Goal: Task Accomplishment & Management: Manage account settings

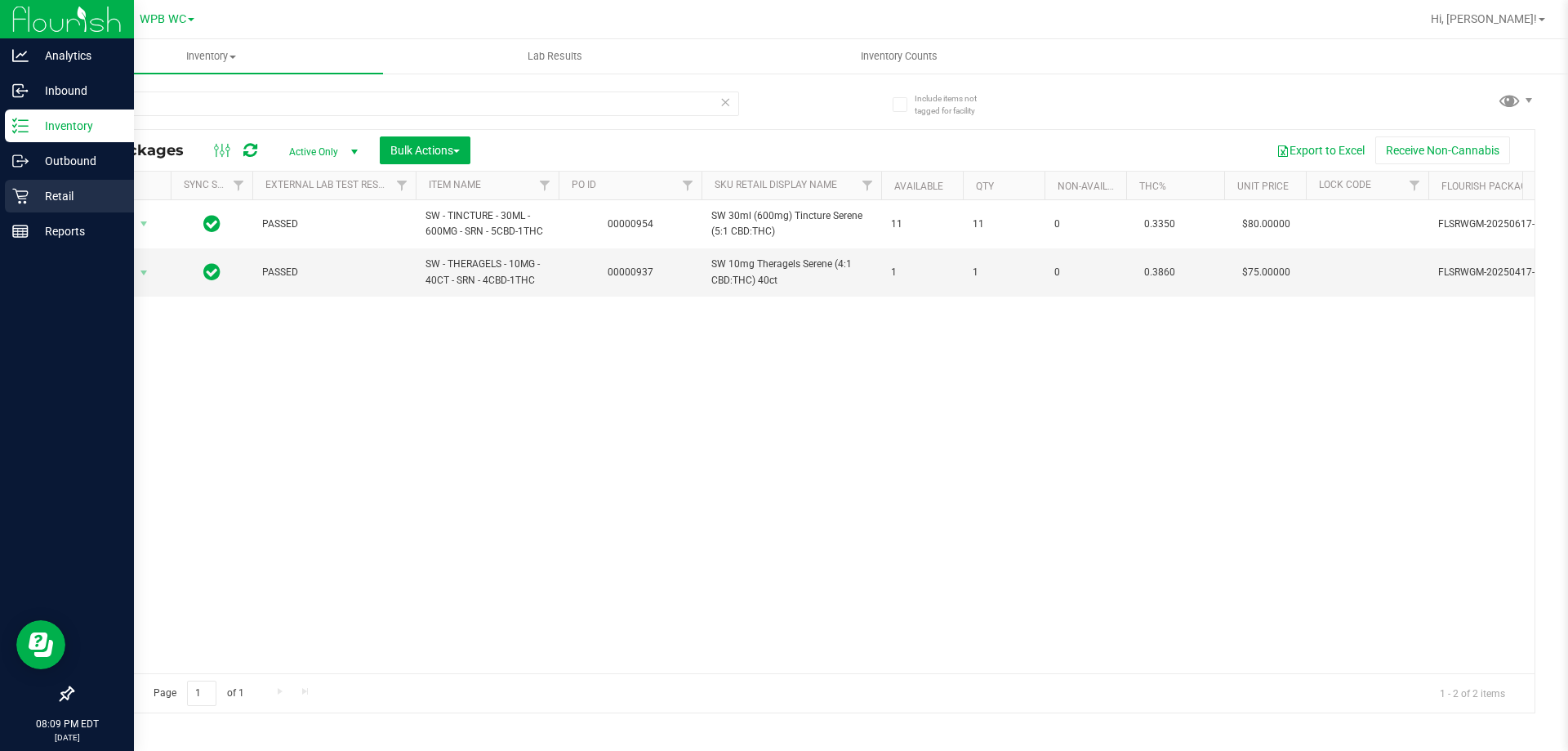
click at [45, 206] on div "Retail" at bounding box center [69, 196] width 129 height 33
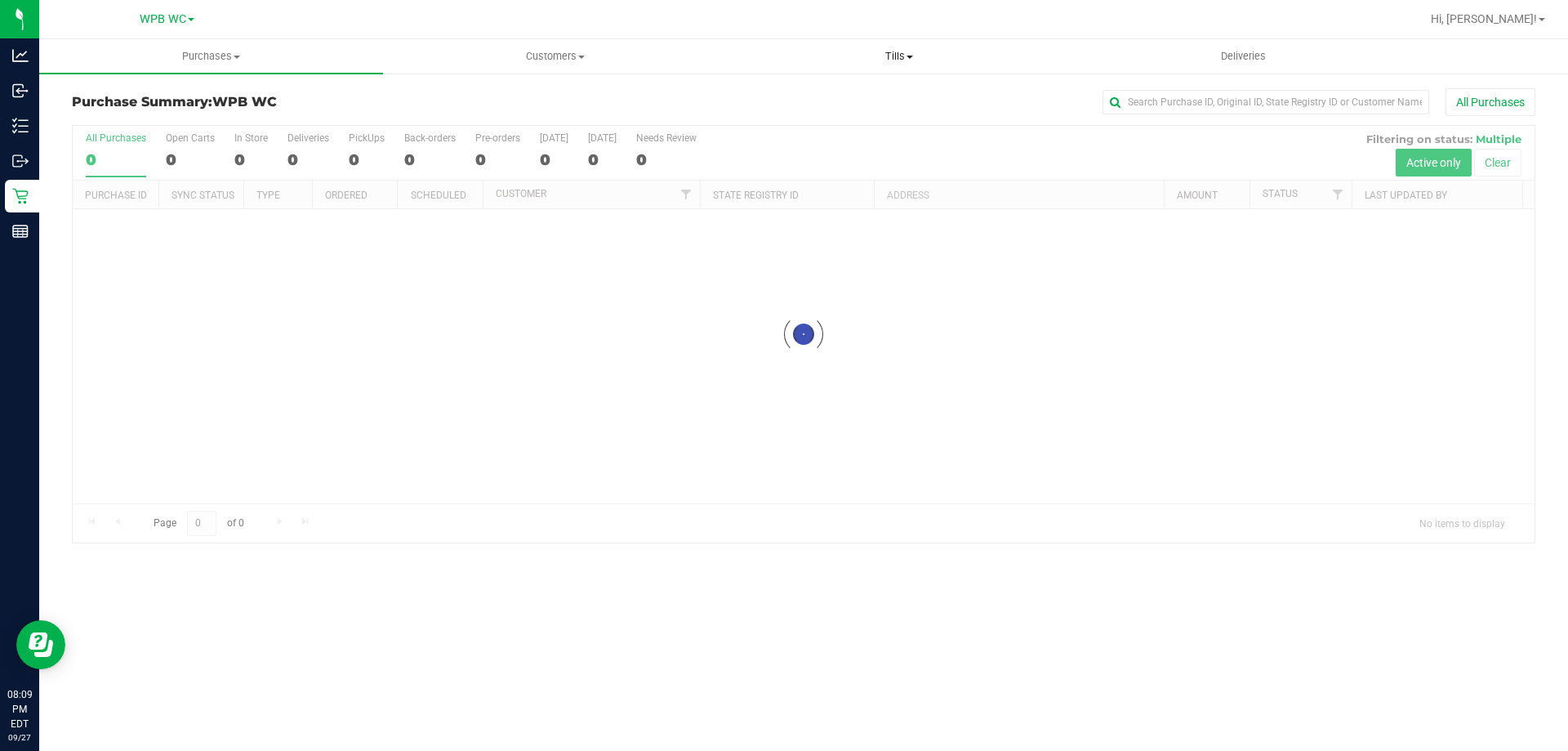
click at [907, 52] on span "Tills" at bounding box center [899, 56] width 343 height 15
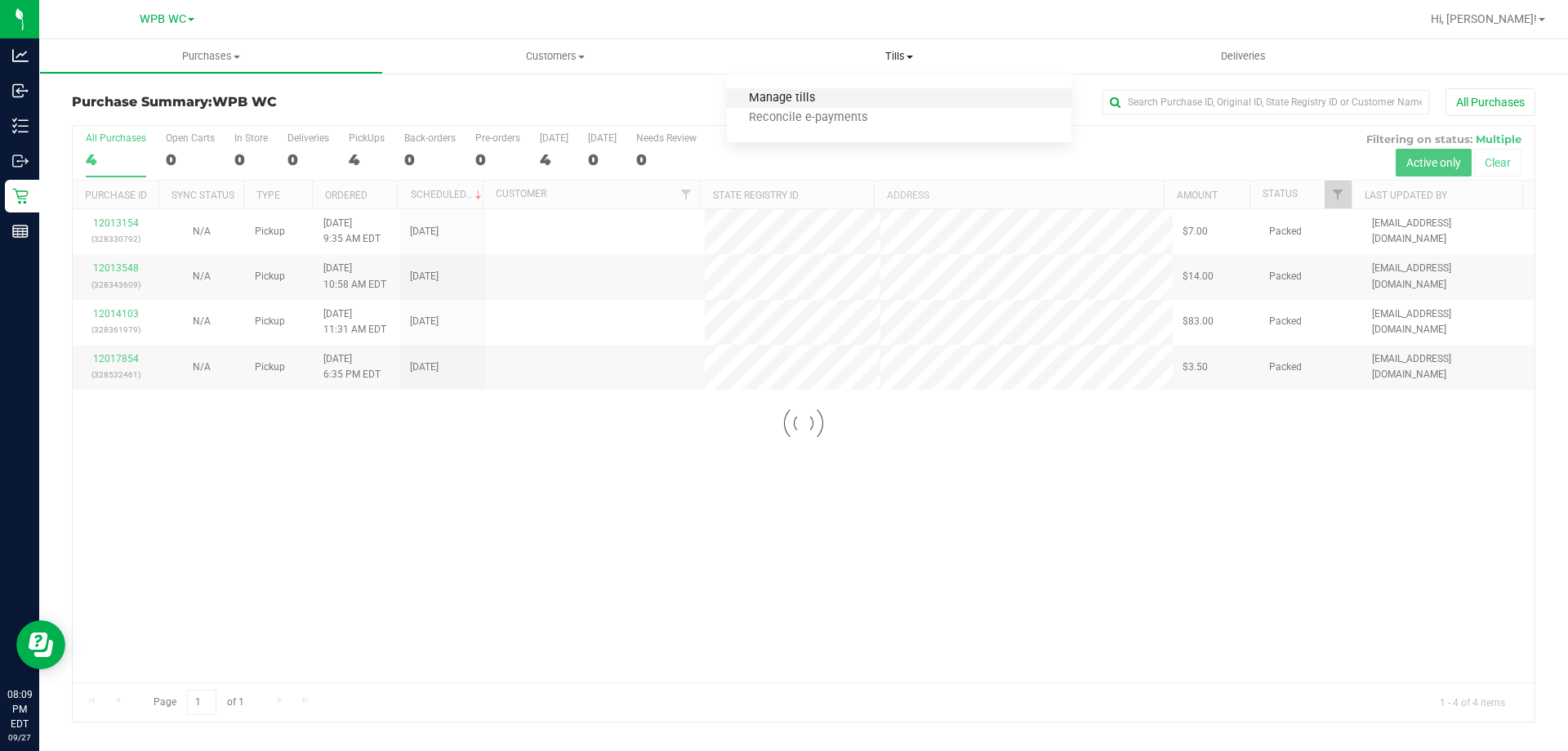
click at [798, 101] on span "Manage tills" at bounding box center [782, 99] width 110 height 14
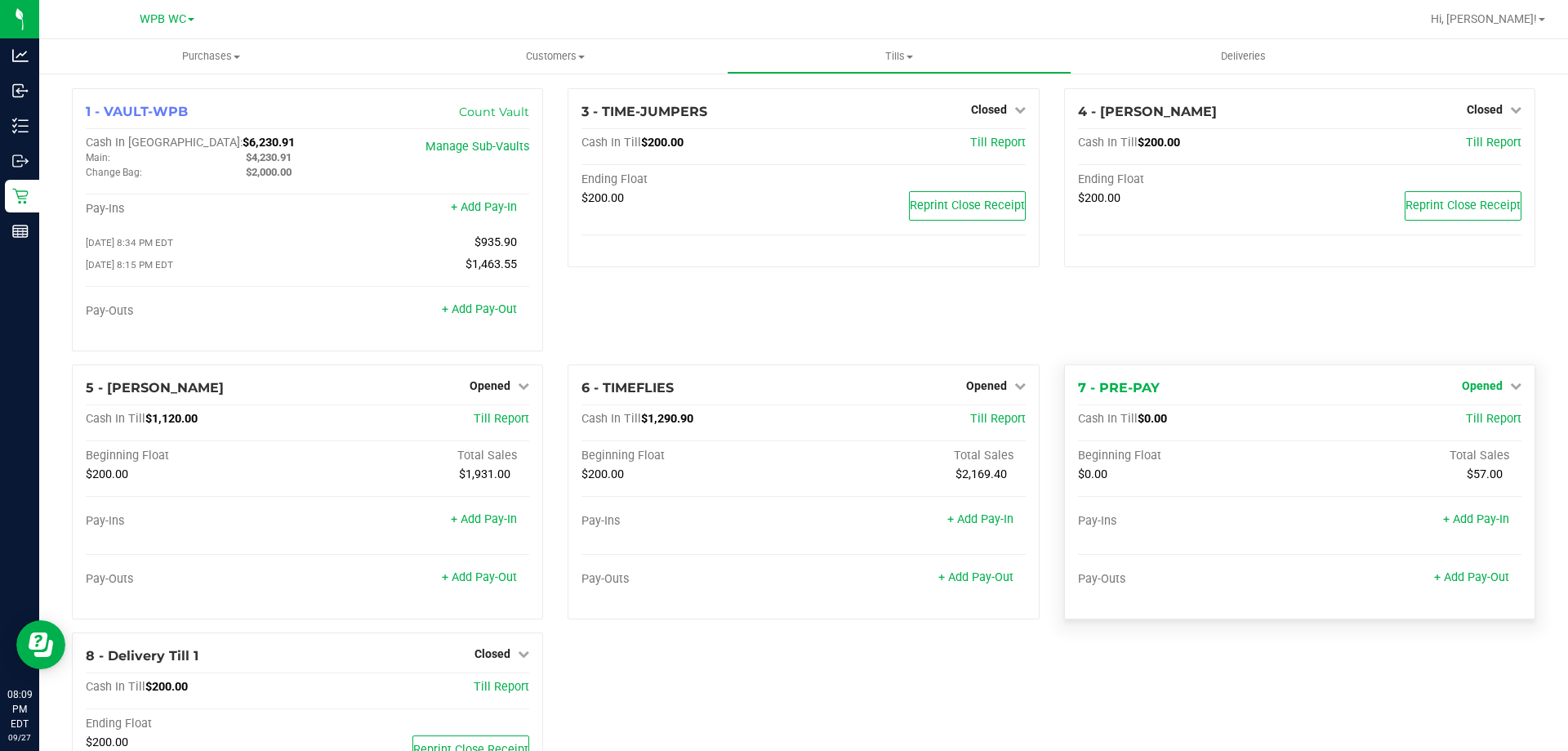
click at [1477, 392] on span "Opened" at bounding box center [1483, 386] width 41 height 14
click at [1466, 425] on link "Close Till" at bounding box center [1485, 419] width 45 height 14
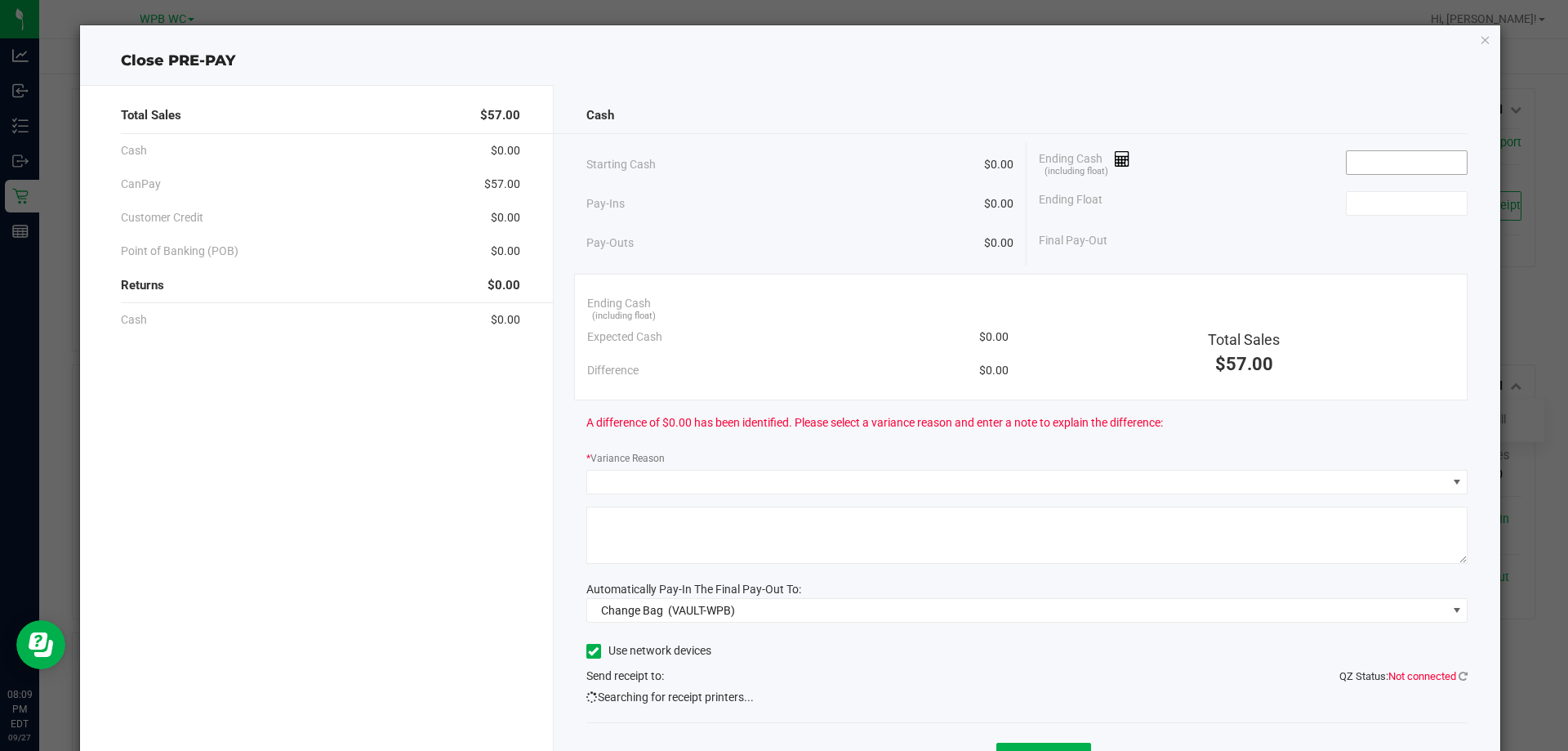
click at [1393, 153] on input at bounding box center [1407, 163] width 120 height 23
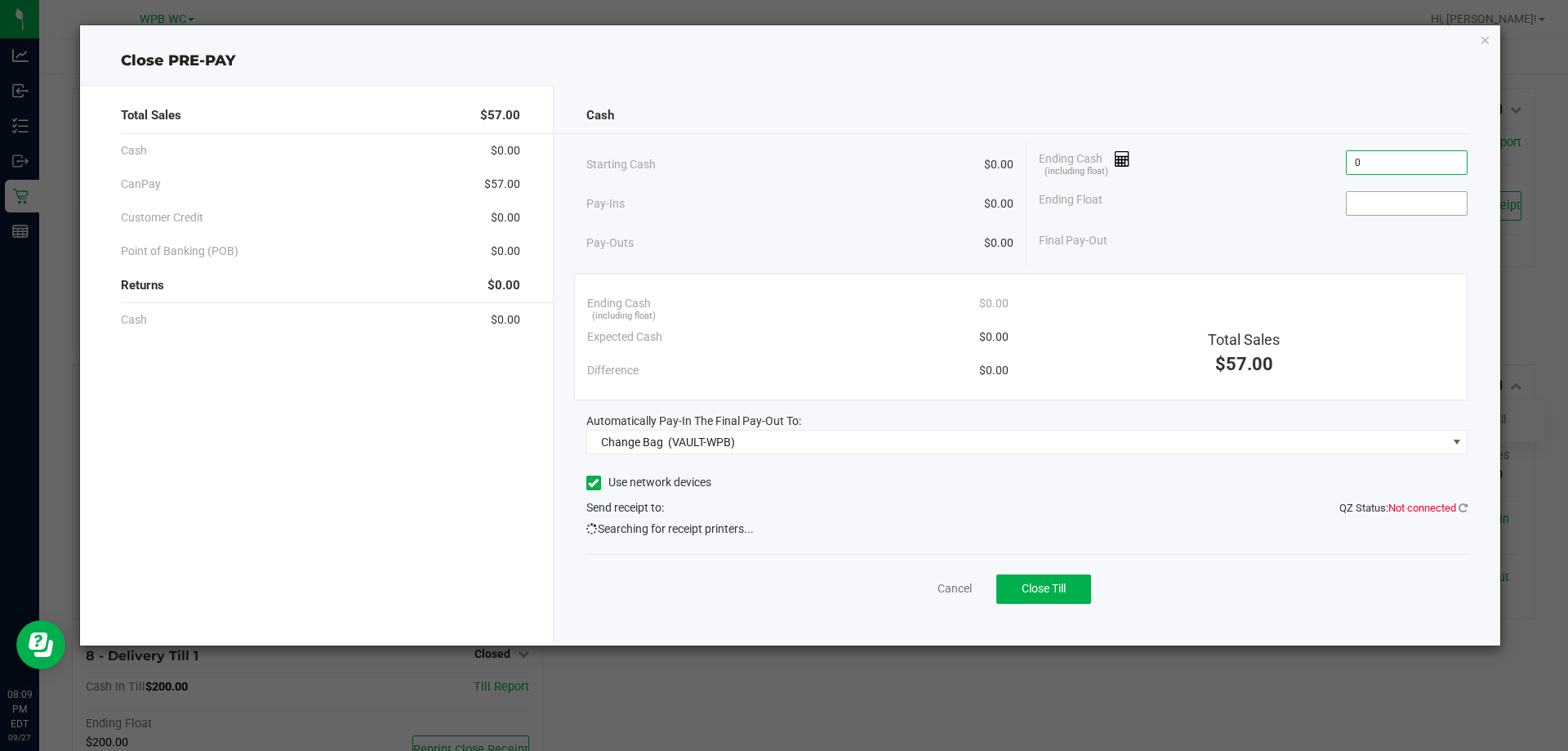
type input "$0.00"
click at [1392, 207] on input at bounding box center [1407, 203] width 120 height 23
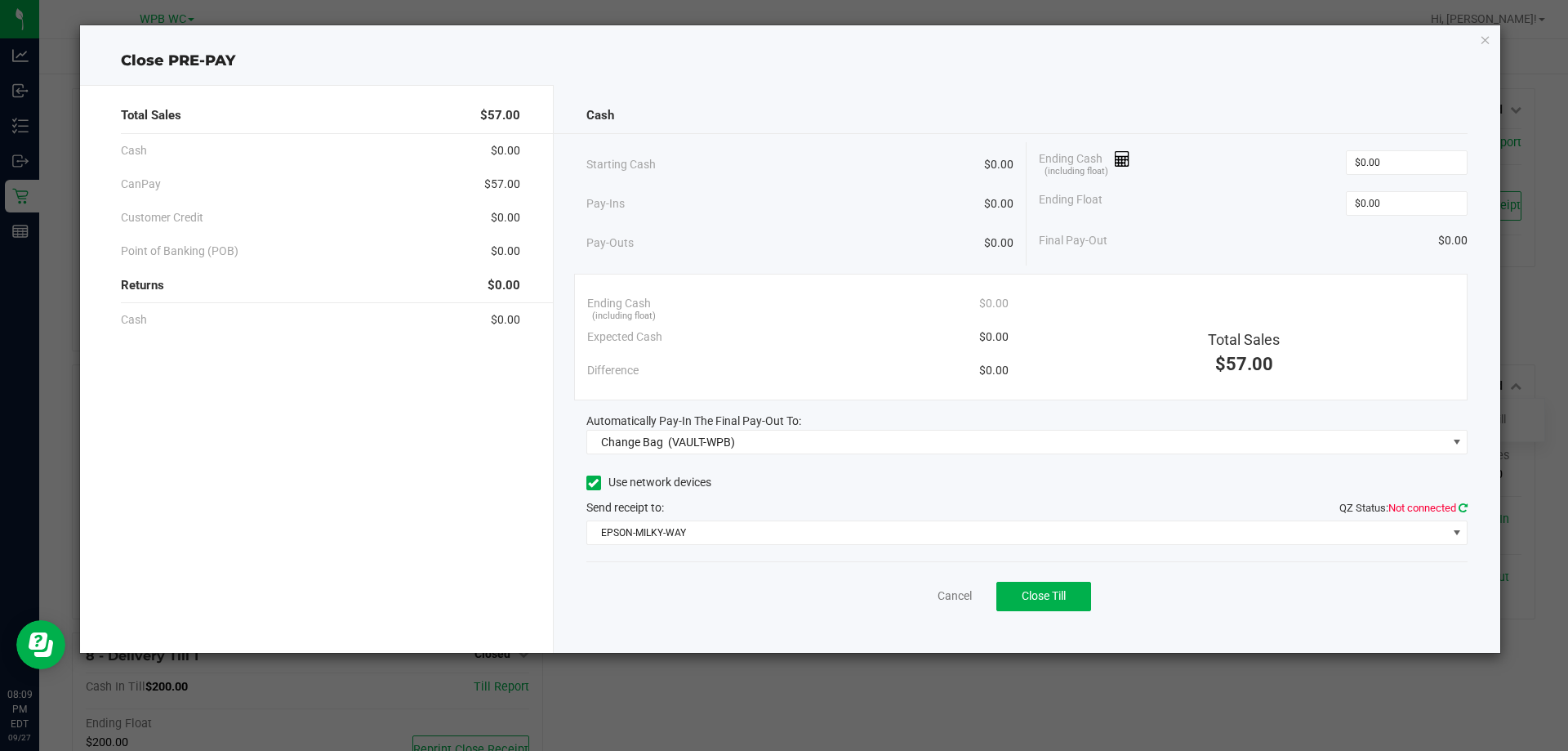
type input "$0.00"
click at [1464, 506] on icon at bounding box center [1462, 507] width 9 height 11
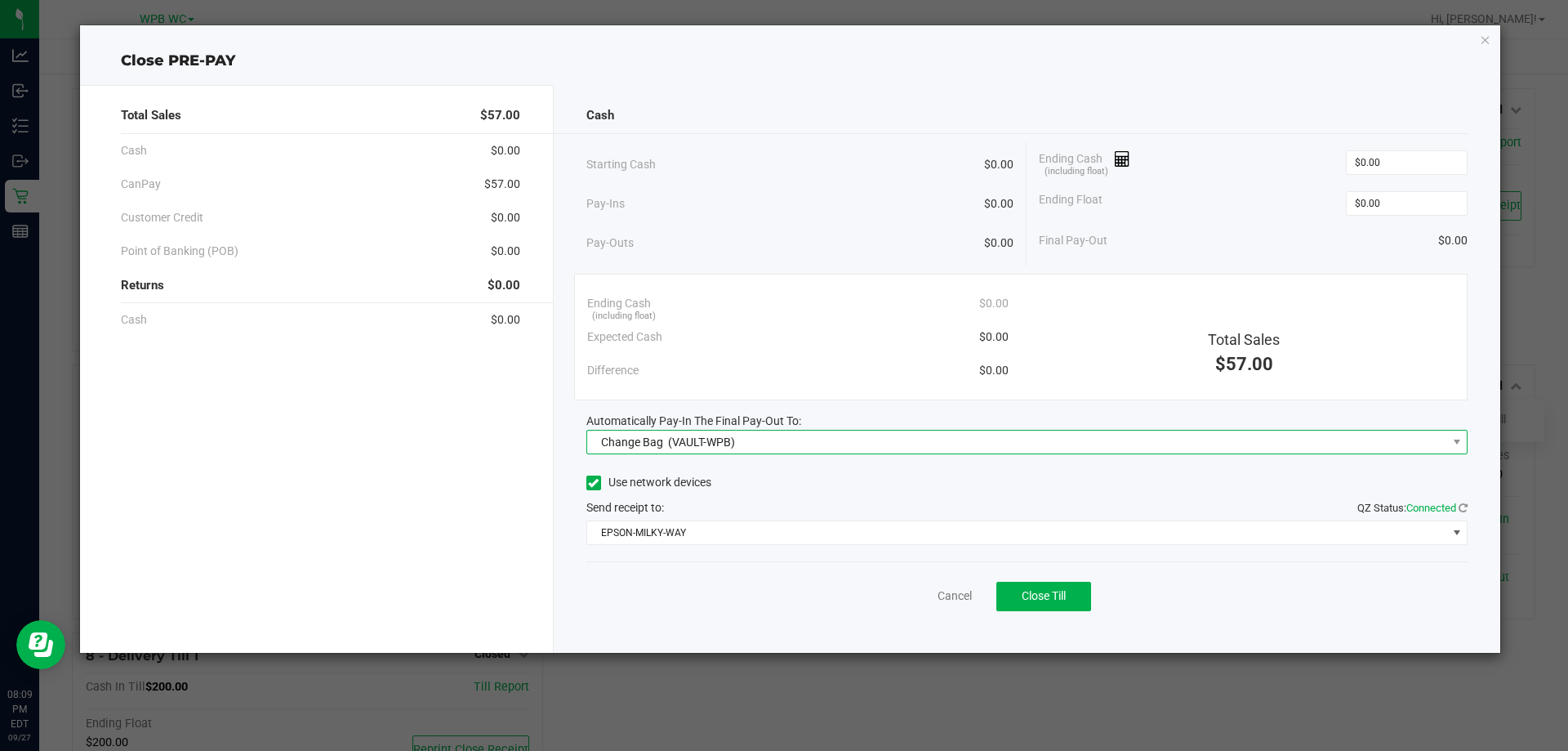
click at [943, 430] on span "Change Bag (VAULT-WPB)" at bounding box center [1027, 441] width 882 height 24
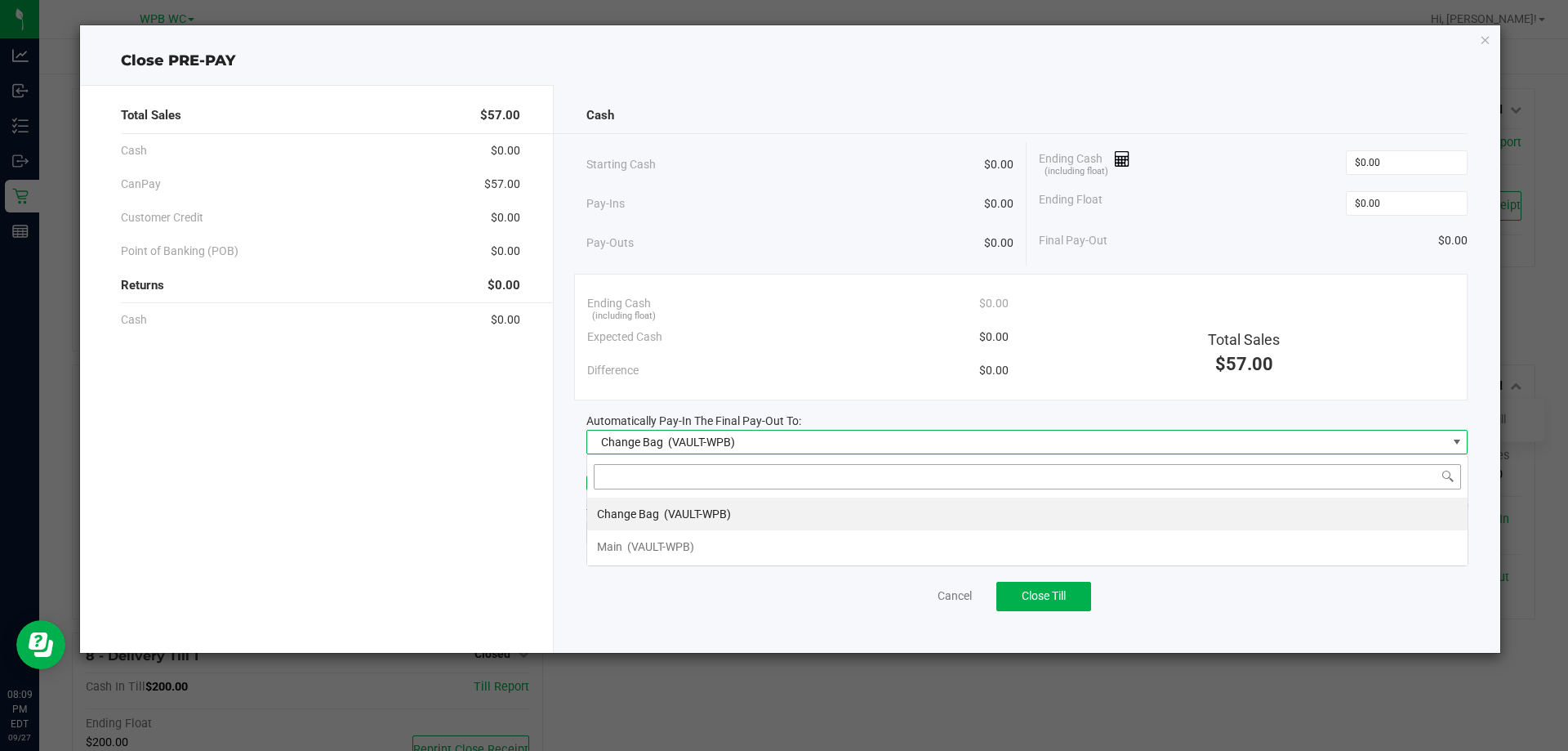
scroll to position [24, 882]
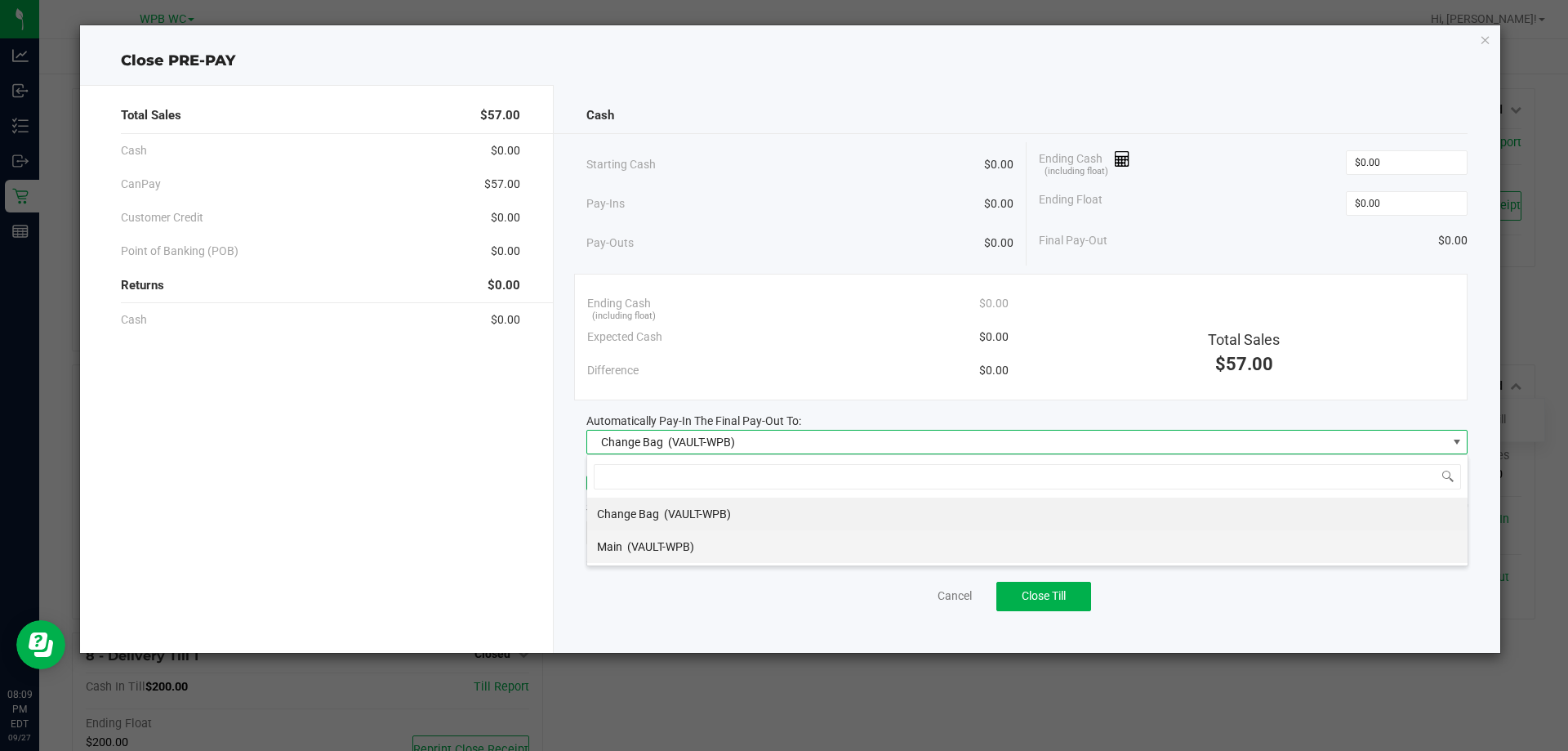
click at [611, 552] on span "Main" at bounding box center [610, 547] width 25 height 14
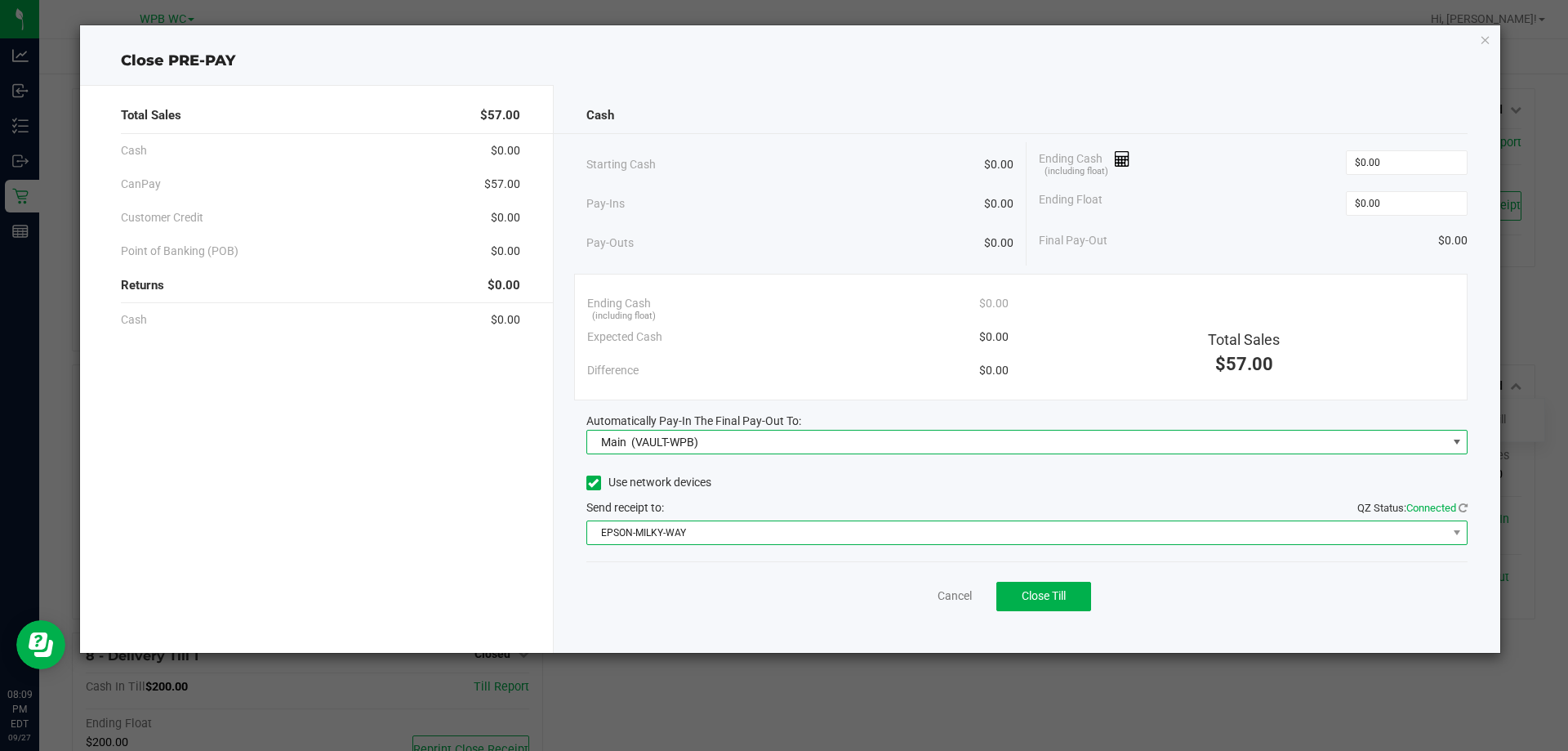
click at [709, 529] on span "EPSON-MILKY-WAY" at bounding box center [1017, 532] width 860 height 23
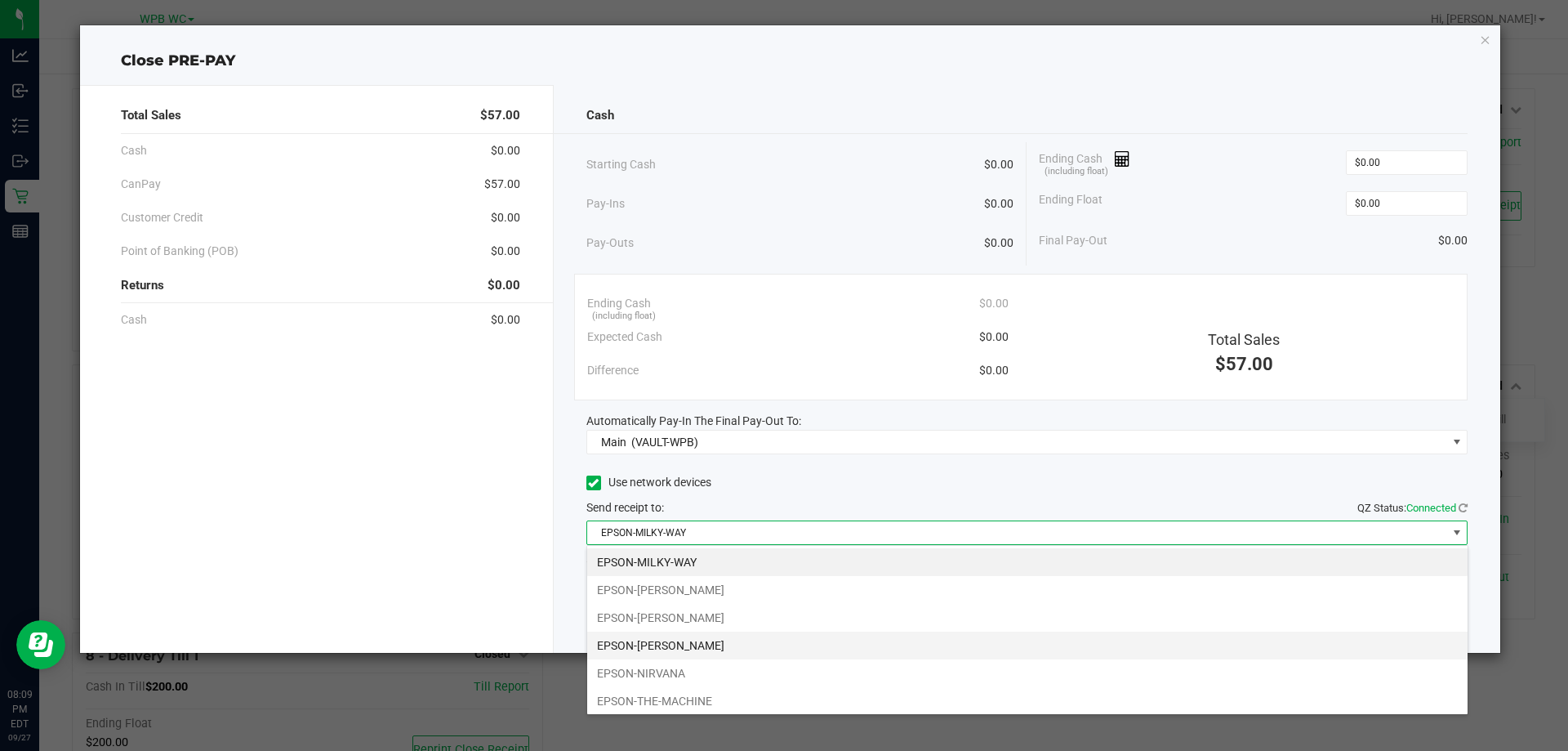
click at [699, 648] on li "EPSON-[PERSON_NAME]" at bounding box center [1028, 645] width 881 height 28
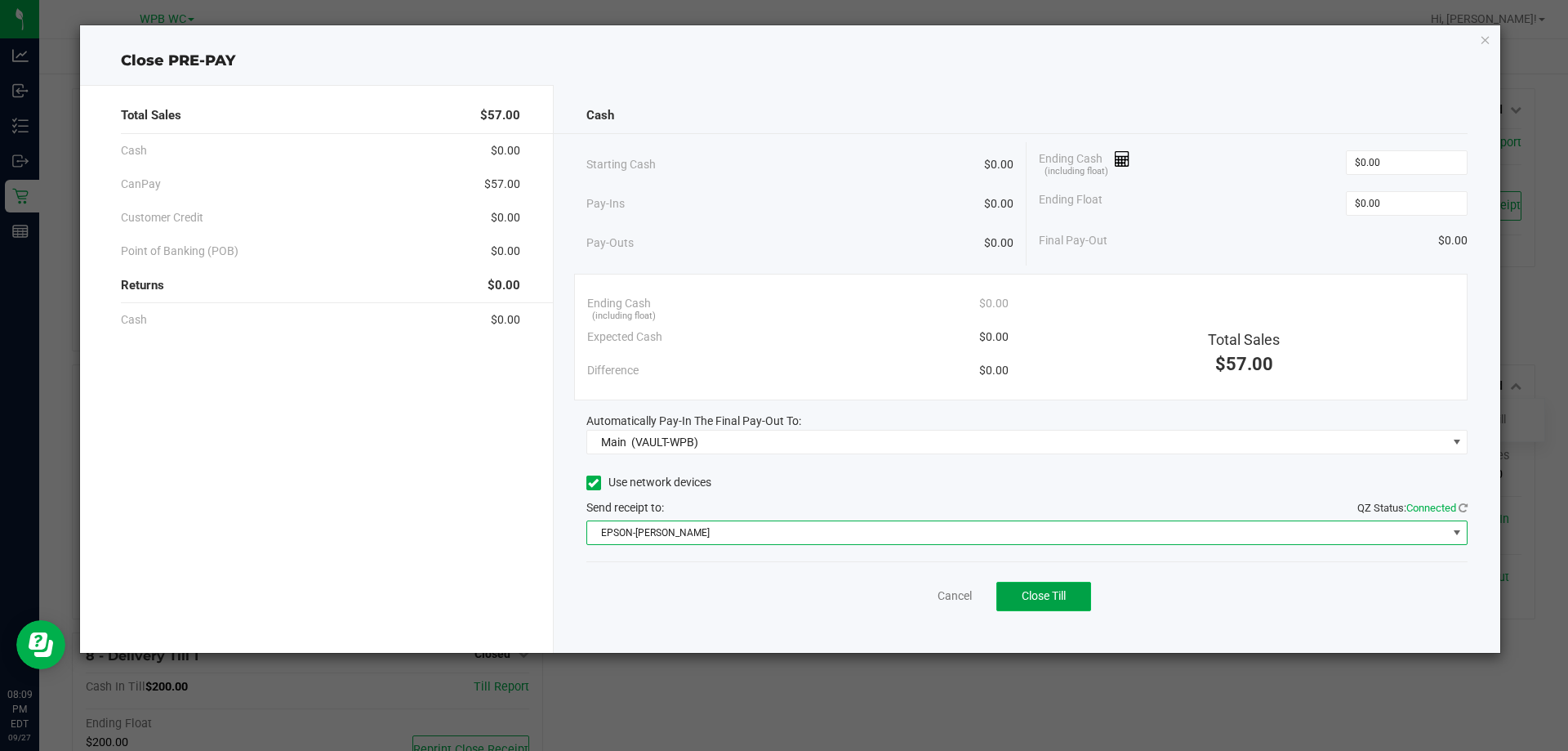
click at [1075, 606] on button "Close Till" at bounding box center [1044, 596] width 95 height 29
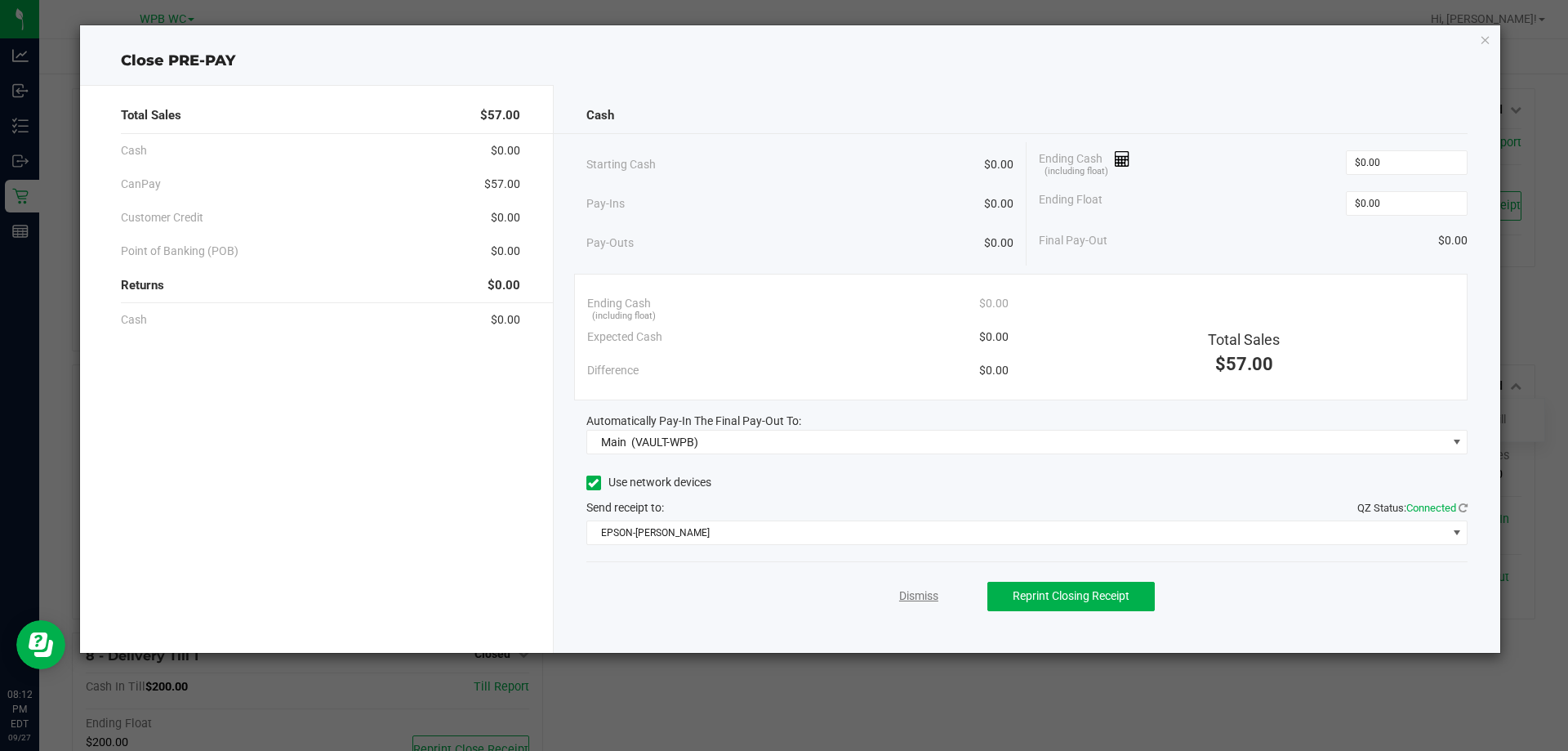
click at [932, 599] on link "Dismiss" at bounding box center [919, 596] width 40 height 17
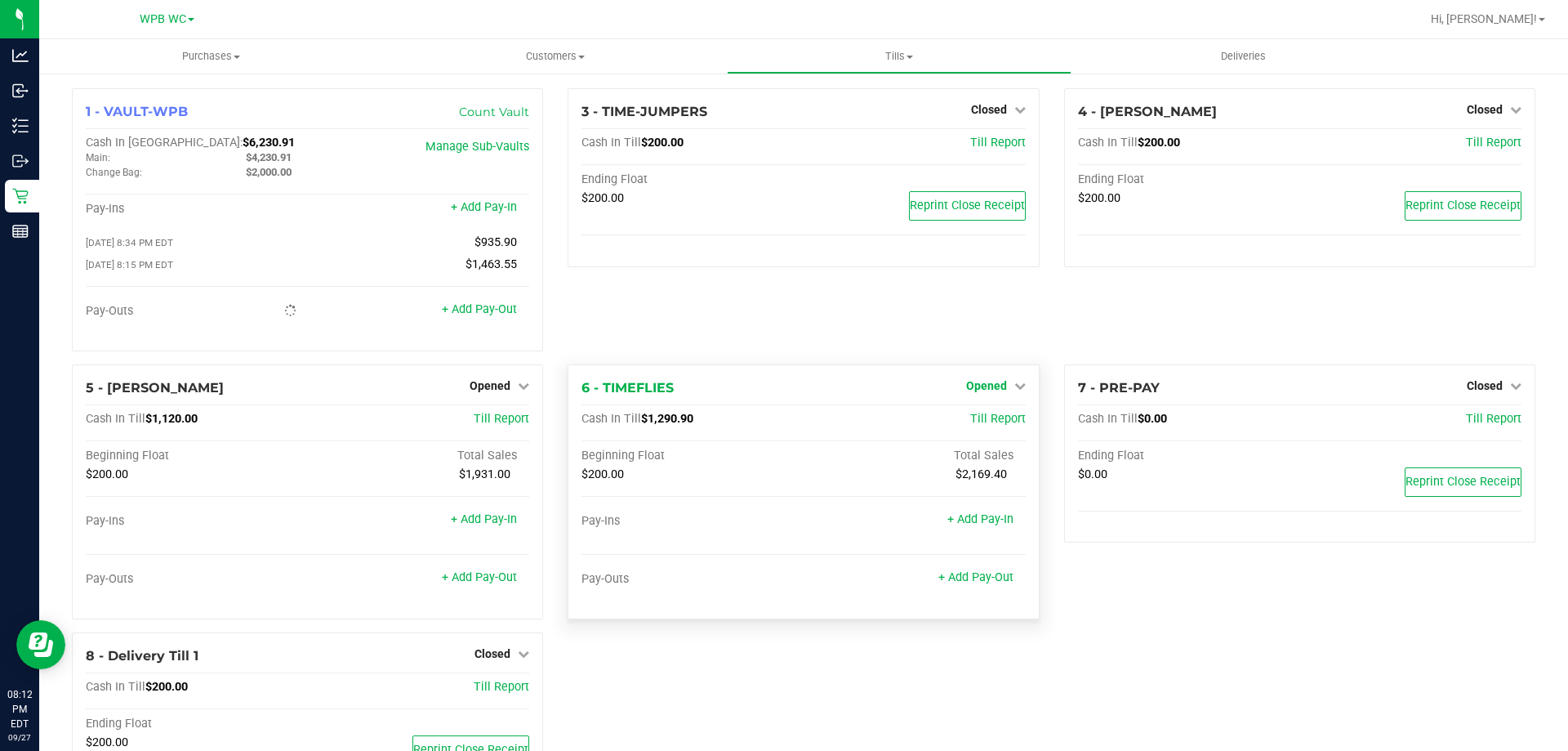
click at [991, 386] on span "Opened" at bounding box center [986, 386] width 41 height 14
click at [978, 426] on link "Close Till" at bounding box center [988, 419] width 45 height 14
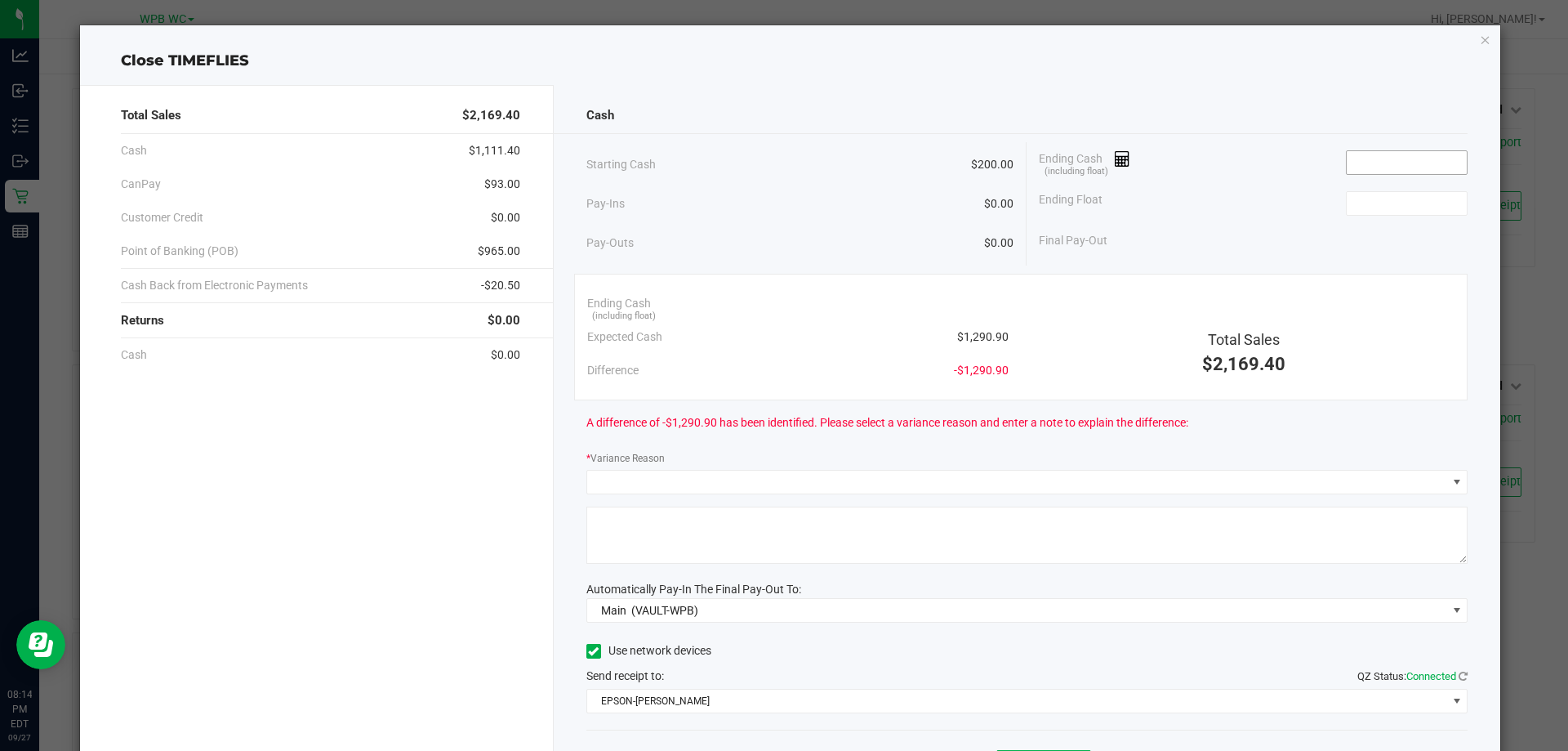
click at [1388, 153] on input at bounding box center [1407, 163] width 120 height 23
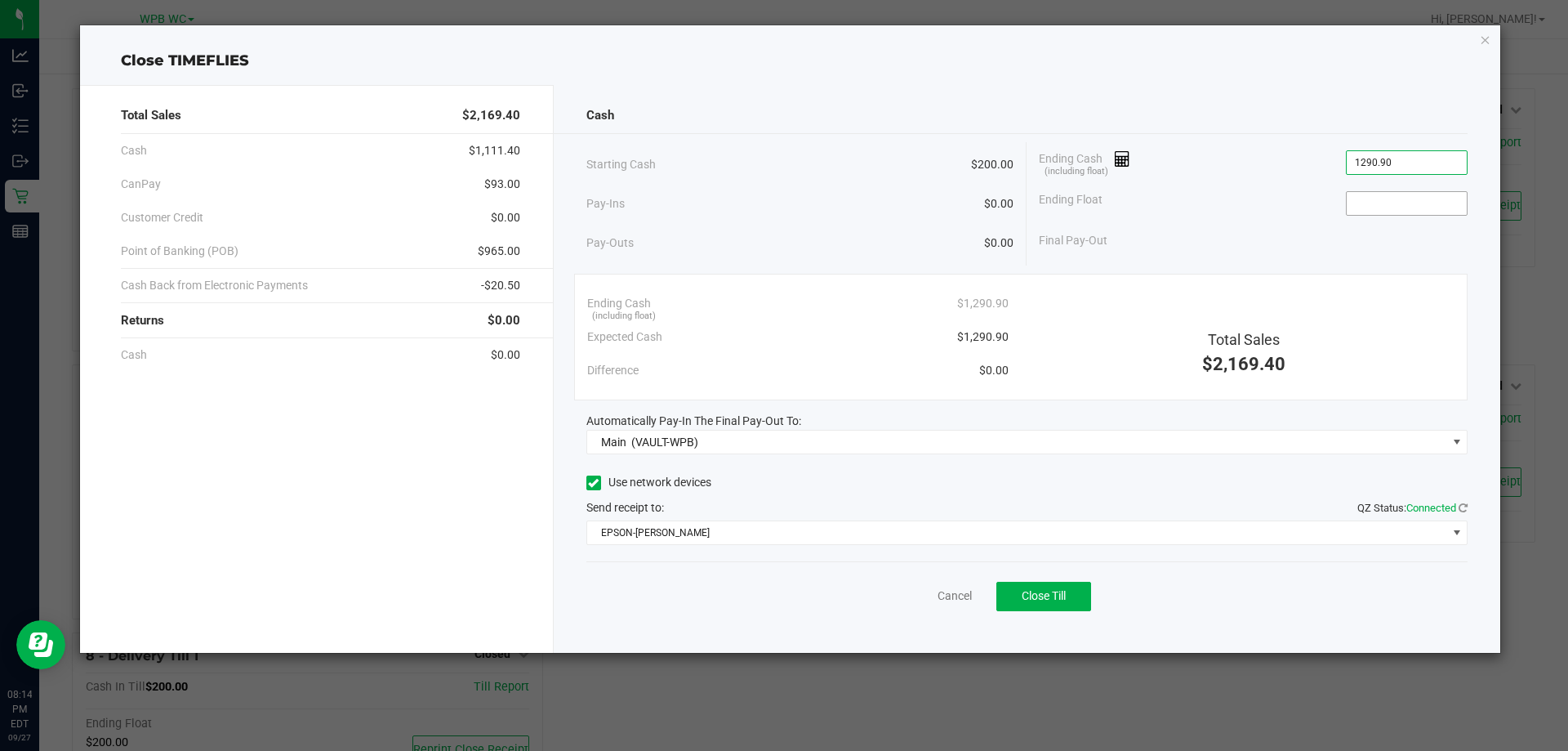
type input "$1,290.90"
click at [1362, 201] on input at bounding box center [1407, 203] width 120 height 23
type input "$200.00"
click at [1060, 595] on span "Close Till" at bounding box center [1044, 595] width 45 height 14
click at [934, 599] on link "Dismiss" at bounding box center [919, 596] width 40 height 17
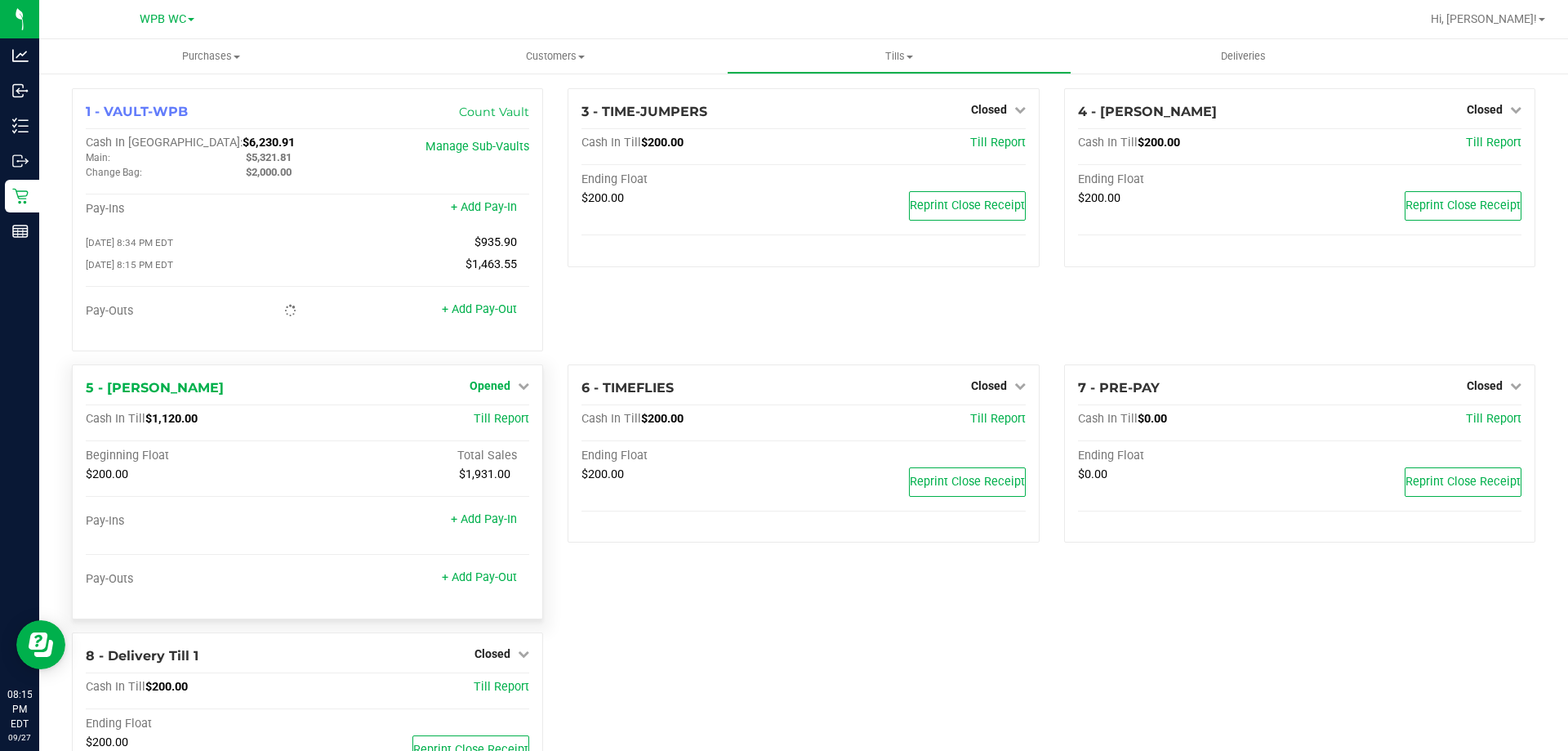
click at [518, 390] on icon at bounding box center [524, 385] width 12 height 12
click at [508, 424] on link "Close Till" at bounding box center [493, 419] width 45 height 14
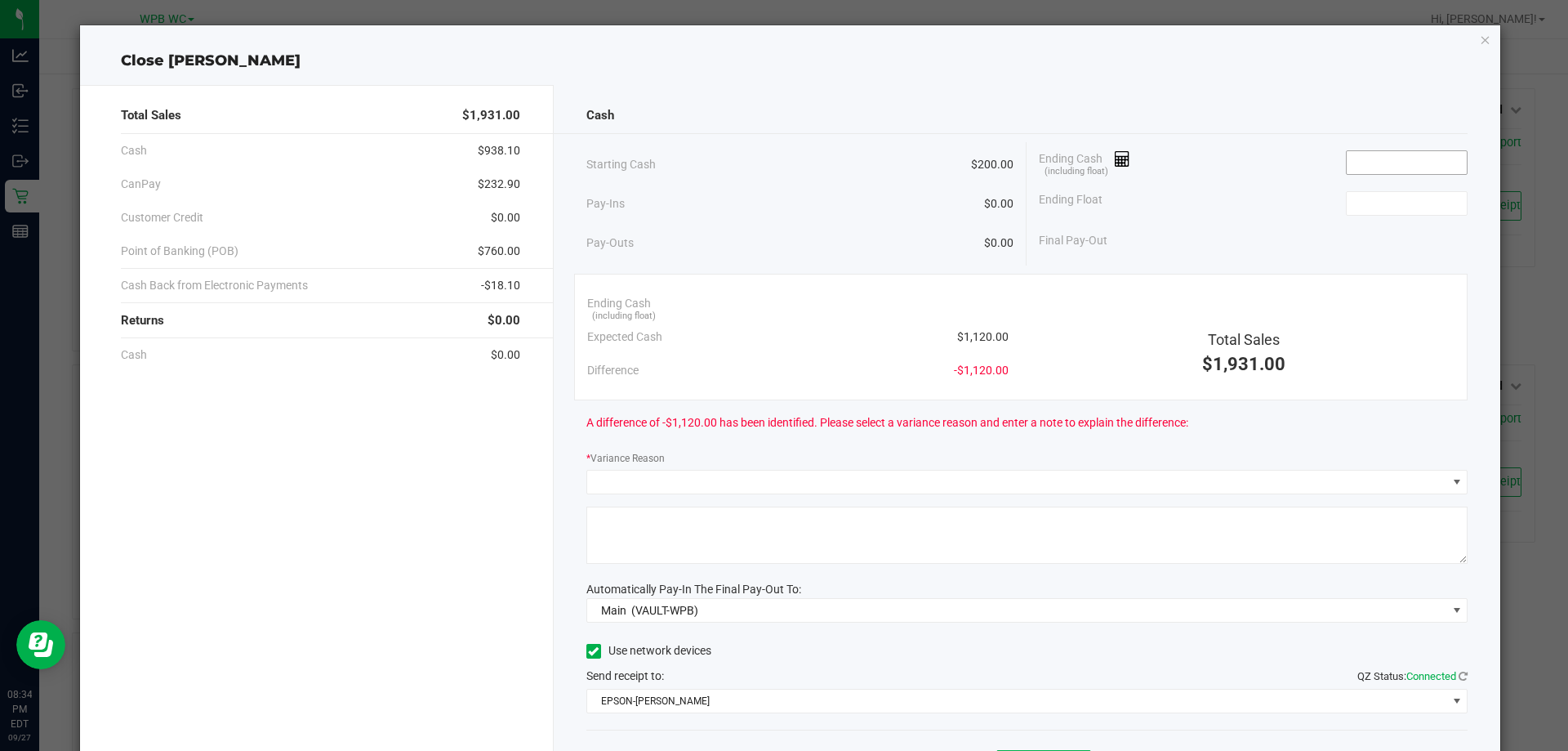
click at [1374, 159] on input at bounding box center [1407, 163] width 120 height 23
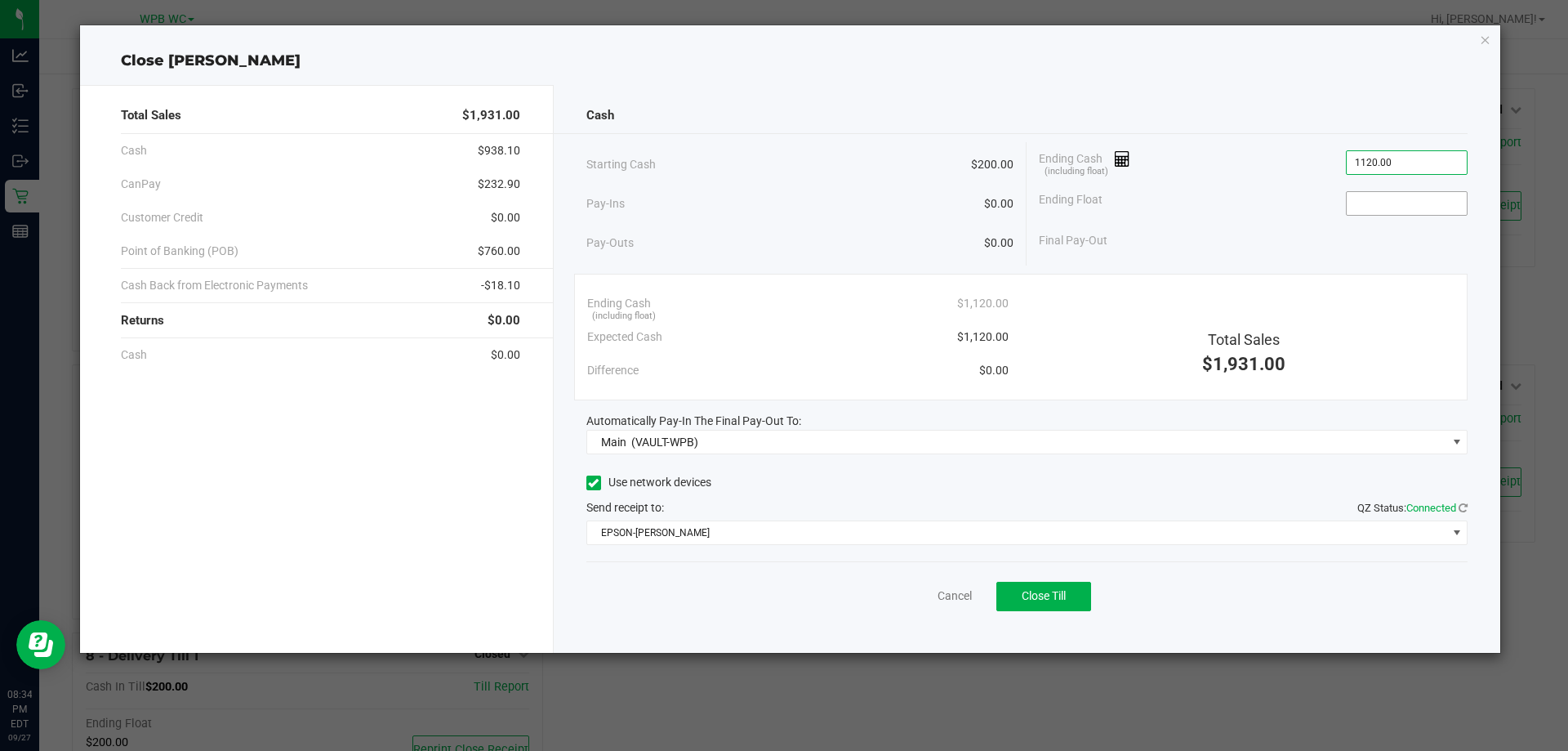
type input "$1,120.00"
click at [1355, 199] on input at bounding box center [1407, 203] width 120 height 23
type input "$200.00"
click at [1047, 588] on button "Close Till" at bounding box center [1044, 596] width 95 height 29
click at [921, 593] on link "Dismiss" at bounding box center [919, 596] width 40 height 17
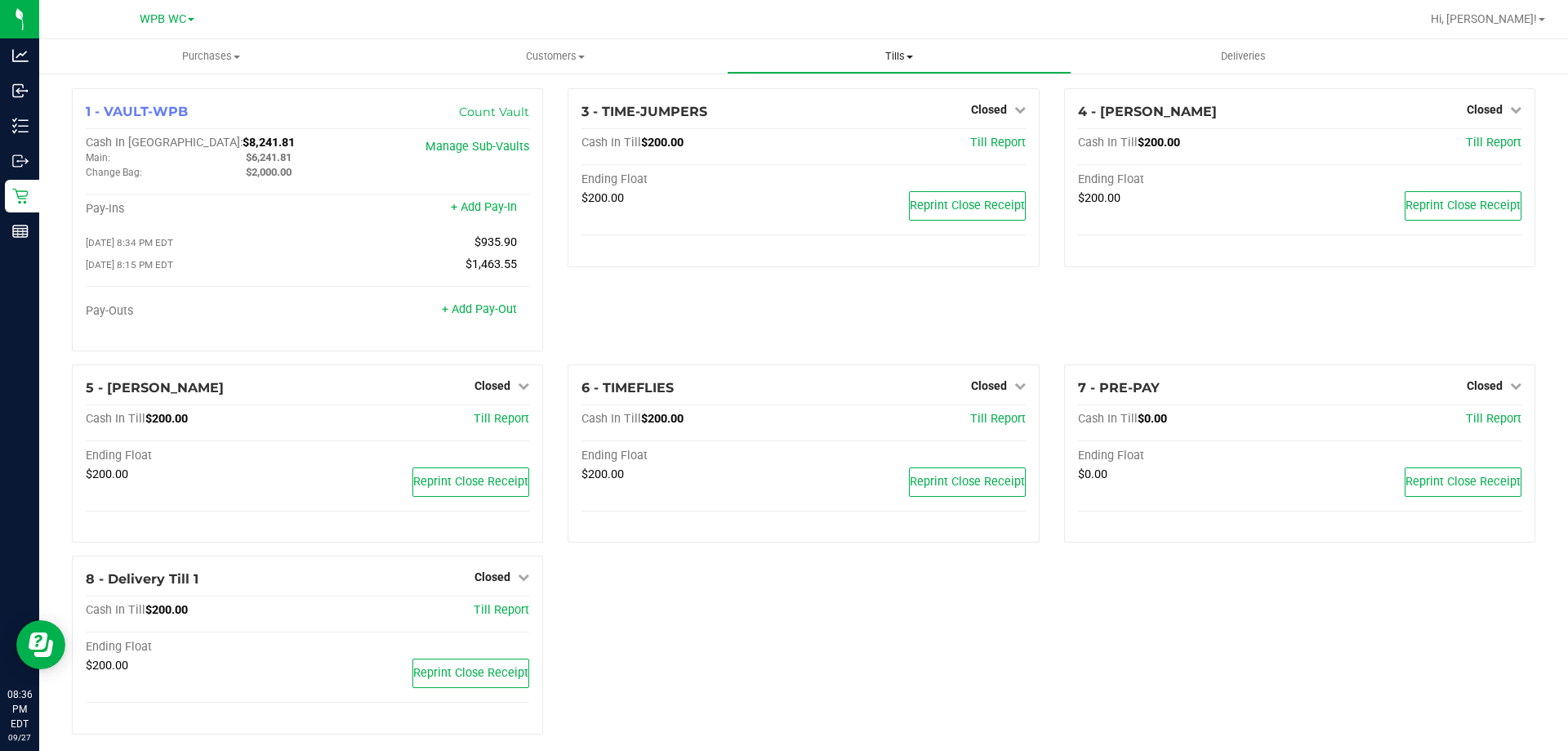
click at [881, 50] on span "Tills" at bounding box center [899, 56] width 343 height 15
click at [813, 118] on span "Reconcile e-payments" at bounding box center [808, 118] width 163 height 14
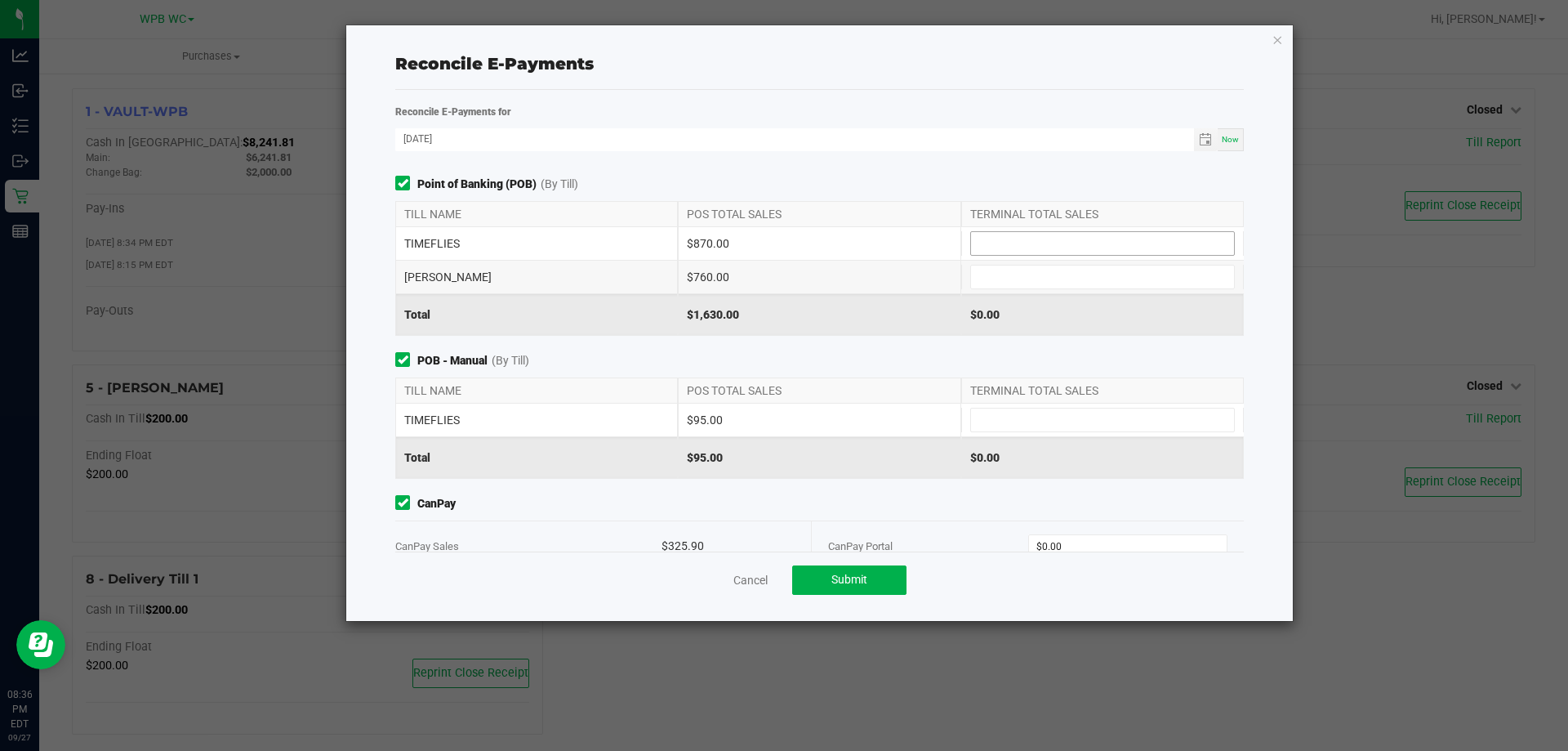
click at [1044, 235] on input at bounding box center [1102, 244] width 263 height 23
type input "$870.00"
click at [1034, 279] on input at bounding box center [1102, 277] width 263 height 23
type input "$760.00"
click at [1048, 424] on input at bounding box center [1102, 420] width 263 height 23
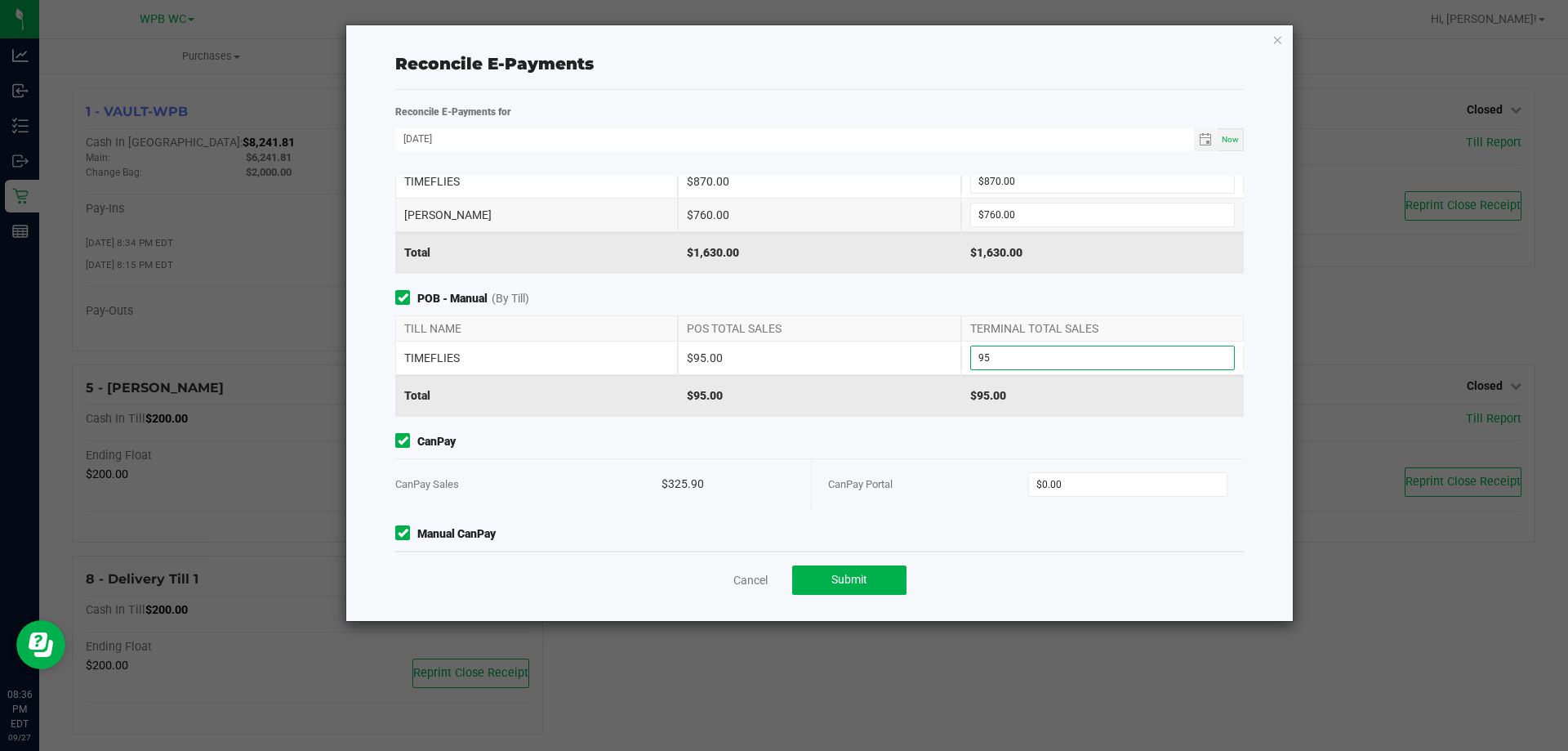
scroll to position [127, 0]
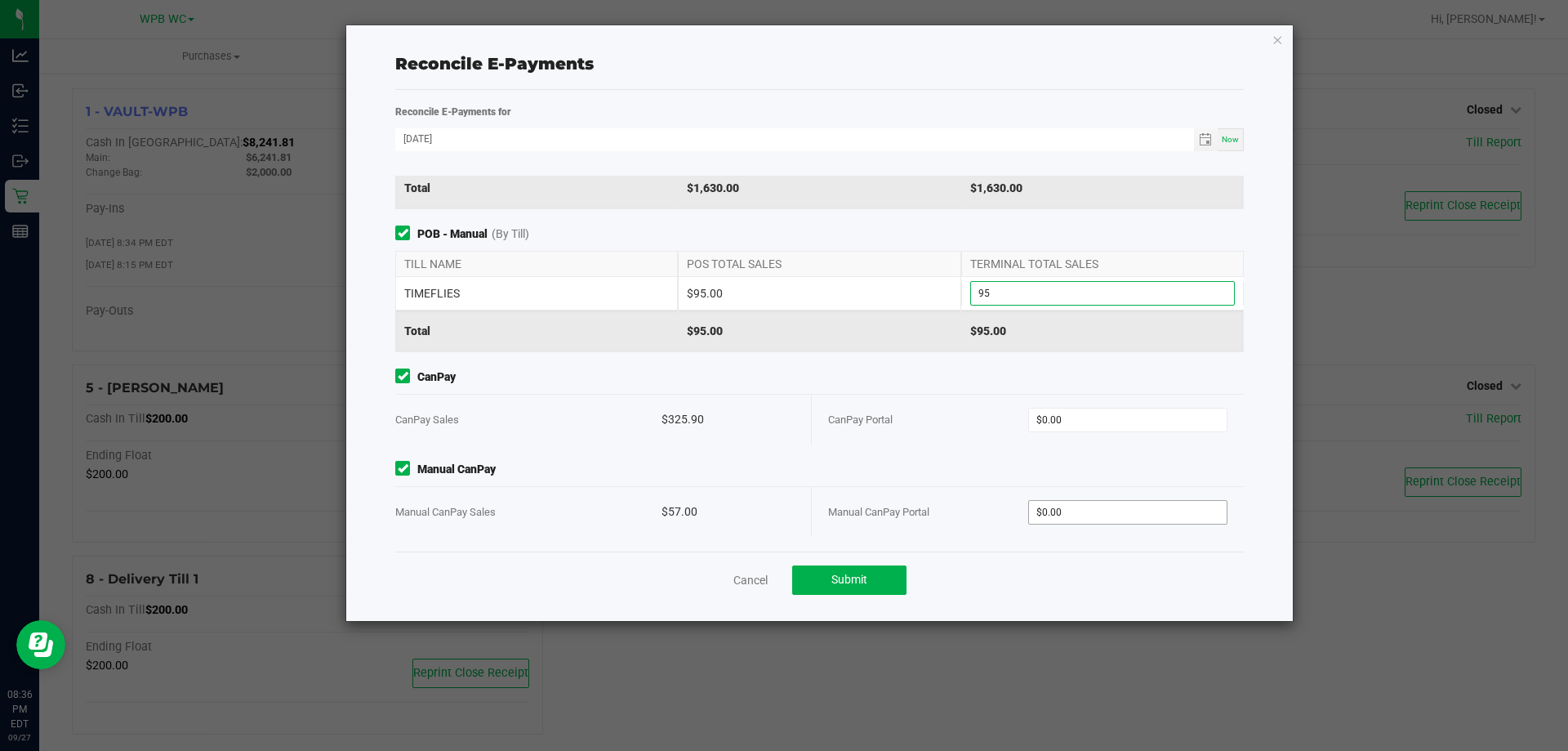
type input "$95.00"
click at [1053, 511] on input "0" at bounding box center [1128, 512] width 198 height 23
type input "57"
type input "0"
type input "$57.00"
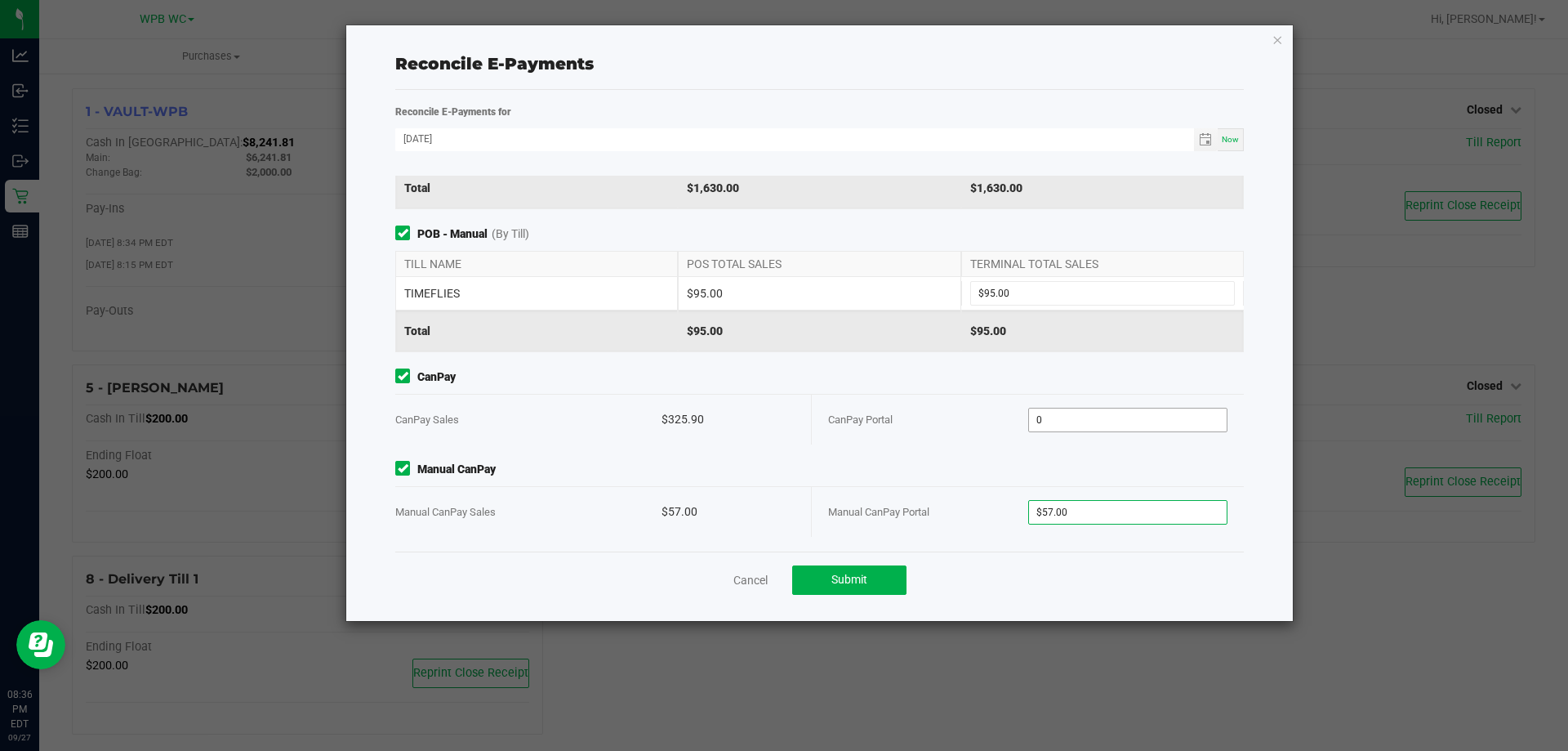
click at [1111, 427] on input "0" at bounding box center [1128, 420] width 198 height 23
type input "$325.90"
click at [839, 591] on button "Submit" at bounding box center [850, 580] width 114 height 29
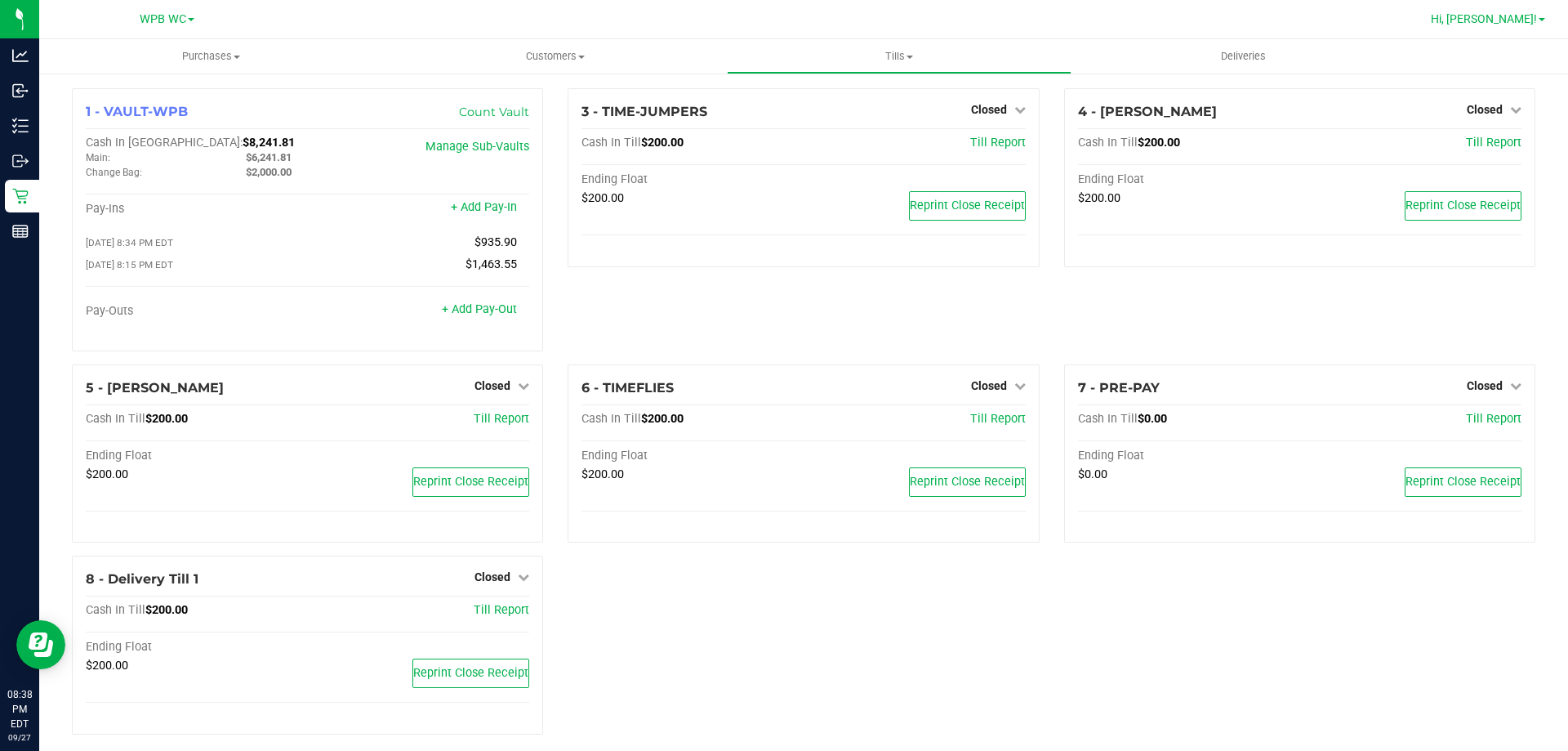
click at [1533, 16] on span "Hi, [PERSON_NAME]!" at bounding box center [1484, 19] width 106 height 14
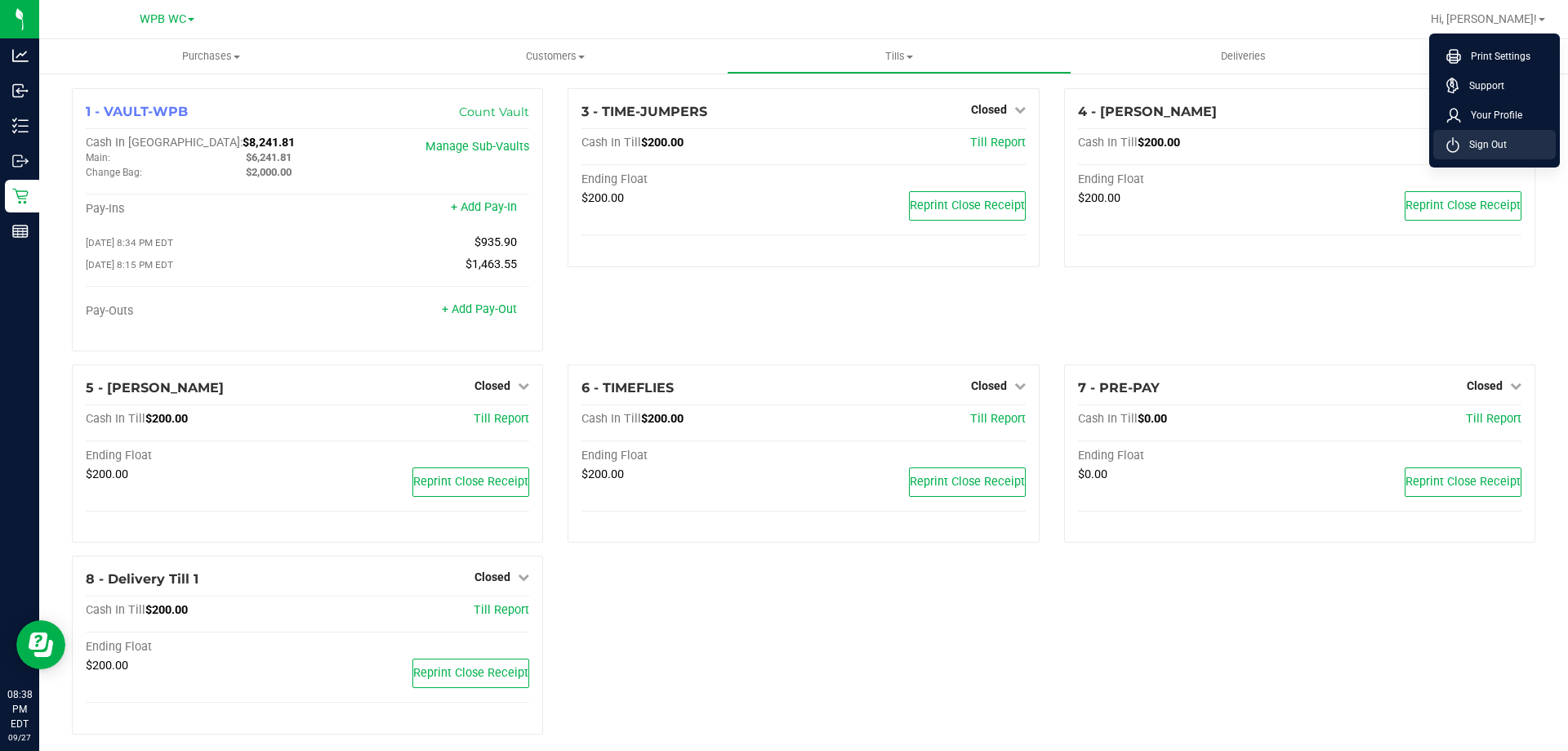
click at [1479, 150] on span "Sign Out" at bounding box center [1483, 144] width 47 height 16
